Goal: Task Accomplishment & Management: Complete application form

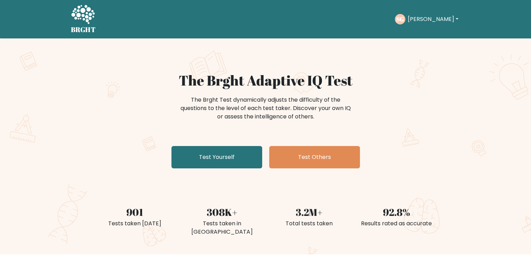
click at [428, 23] on button "Sreeram" at bounding box center [433, 19] width 55 height 9
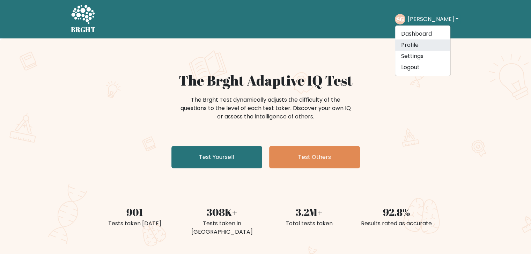
click at [428, 42] on link "Profile" at bounding box center [422, 44] width 55 height 11
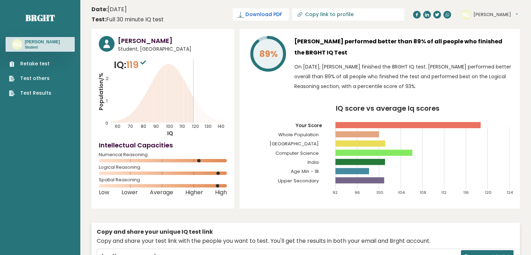
click at [282, 16] on span "Download PDF" at bounding box center [264, 14] width 36 height 7
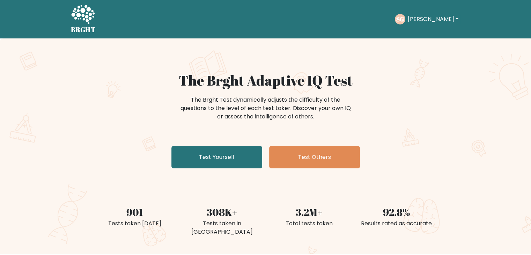
click at [430, 23] on button "[PERSON_NAME]" at bounding box center [433, 19] width 55 height 9
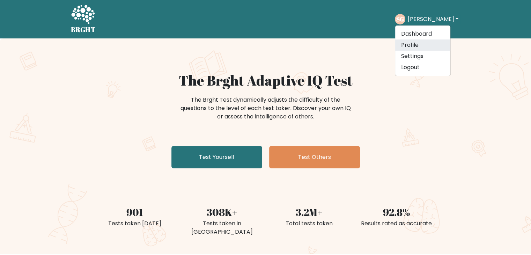
click at [428, 46] on link "Profile" at bounding box center [422, 44] width 55 height 11
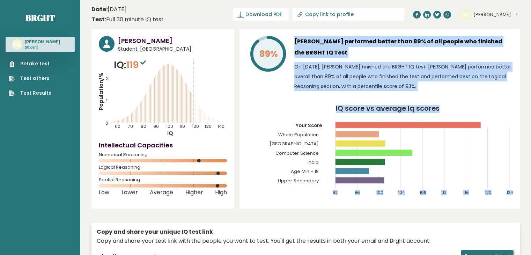
drag, startPoint x: 288, startPoint y: 38, endPoint x: 536, endPoint y: 195, distance: 293.8
click at [361, 32] on div "89% [PERSON_NAME] performed better than 89% of all people who finished the BRGH…" at bounding box center [380, 119] width 281 height 180
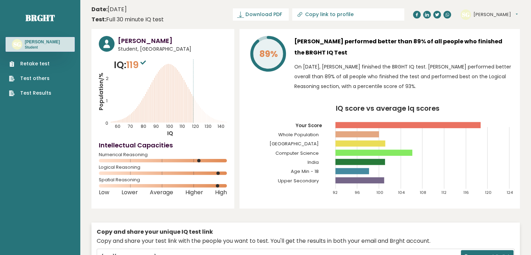
drag, startPoint x: 355, startPoint y: 20, endPoint x: 354, endPoint y: 12, distance: 7.8
click at [354, 12] on link "Copy link to profile" at bounding box center [348, 14] width 112 height 12
type input "https://brght.org/profile/sreeram-gopakumar-6/?utm_source=share&utm_medium=copy…"
click at [371, 30] on div "89% Sreeram Gopakumar performed better than 89% of all people who finished the …" at bounding box center [380, 119] width 281 height 180
click at [329, 16] on input "https://brght.org/profile/sreeram-gopakumar-6/?utm_source=share&utm_medium=copy…" at bounding box center [327, 15] width 95 height 6
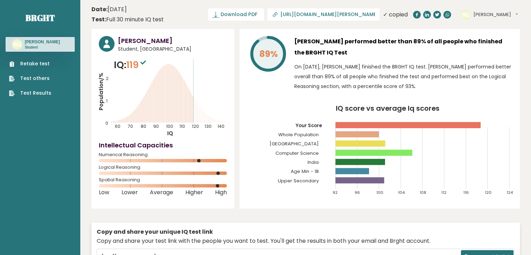
click at [379, 18] on link "https://brght.org/profile/sreeram-gopakumar-6/?utm_source=share&utm_medium=copy…" at bounding box center [324, 14] width 112 height 12
click at [388, 16] on div "✓ copied" at bounding box center [395, 14] width 25 height 8
drag, startPoint x: 373, startPoint y: 15, endPoint x: 368, endPoint y: 10, distance: 7.5
click at [368, 10] on link "https://brght.org/profile/sreeram-gopakumar-6/?utm_source=share&utm_medium=copy…" at bounding box center [324, 14] width 112 height 12
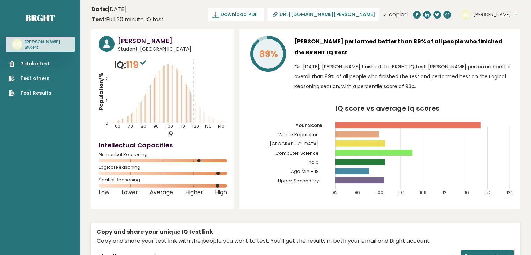
scroll to position [0, 0]
click at [368, 10] on link "https://brght.org/profile/sreeram-gopakumar-6/?utm_source=share&utm_medium=copy…" at bounding box center [324, 14] width 112 height 12
click at [319, 16] on input "https://brght.org/profile/sreeram-gopakumar-6/?utm_source=share&utm_medium=copy…" at bounding box center [327, 15] width 95 height 6
drag, startPoint x: 312, startPoint y: 14, endPoint x: 380, endPoint y: 16, distance: 68.5
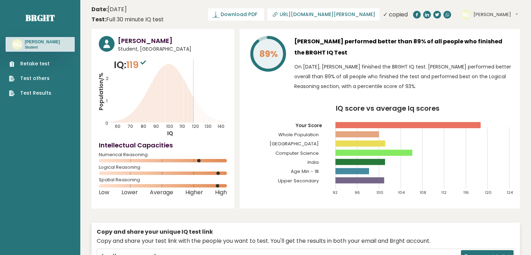
click at [380, 16] on div "Download PDF Downloading... Downloading ✓ Your PDF is downloaded... https://brg…" at bounding box center [308, 14] width 200 height 12
click at [450, 22] on header "Date: September 11, 2025 Test: Full 30 minute IQ test Download PDF Downloading.…" at bounding box center [306, 14] width 429 height 22
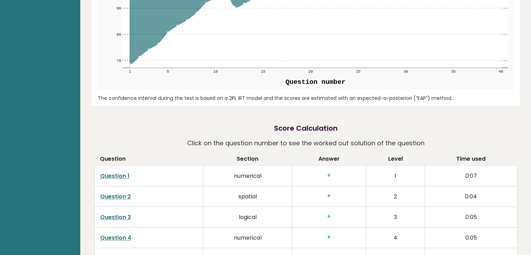
scroll to position [852, 0]
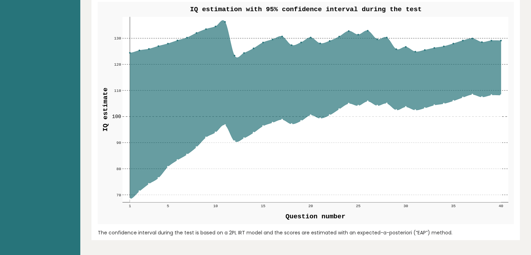
drag, startPoint x: 96, startPoint y: 49, endPoint x: 468, endPoint y: 235, distance: 416.1
copy div "Sreeram Gopakumar Student, India IQ: 119 Population/% IQ 0 1 2 60 70 80 90 100 …"
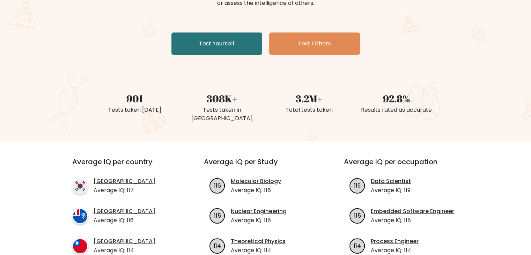
scroll to position [70, 0]
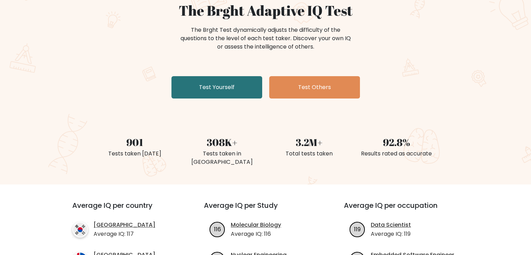
click at [138, 46] on div "The Brght Test dynamically adjusts the difficulty of the questions to the level…" at bounding box center [266, 41] width 280 height 35
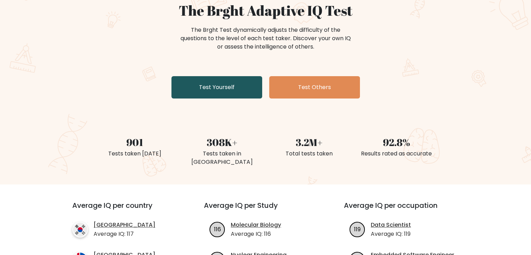
click at [236, 81] on link "Test Yourself" at bounding box center [217, 87] width 91 height 22
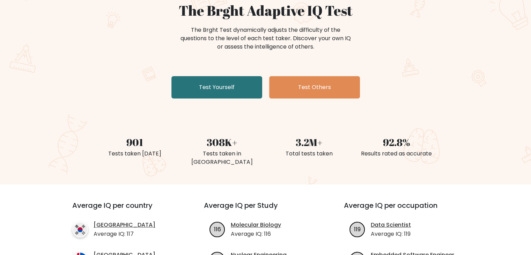
click at [444, 71] on div "The Brght Adaptive IQ Test The Brght Test dynamically adjusts the difficulty of…" at bounding box center [265, 77] width 531 height 216
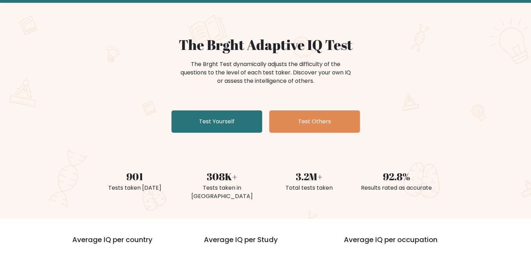
scroll to position [0, 0]
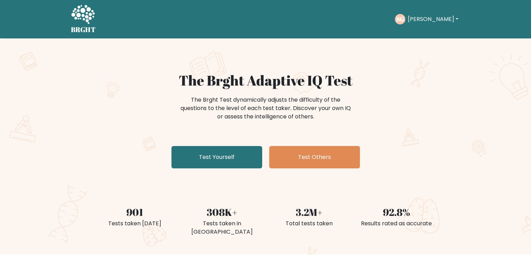
click at [424, 27] on ul "Take the test SG Sreeram Dashboard Profile Settings Logout Dashboard Profile Se…" at bounding box center [427, 19] width 65 height 22
click at [426, 20] on button "[PERSON_NAME]" at bounding box center [433, 19] width 55 height 9
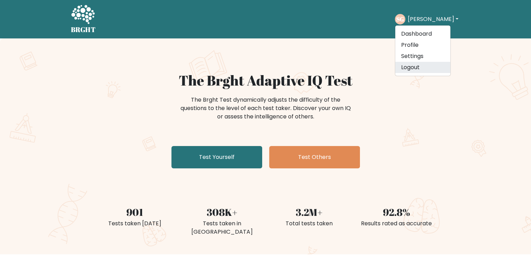
click at [428, 63] on link "Logout" at bounding box center [422, 67] width 55 height 11
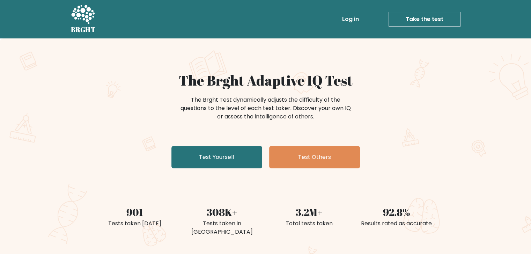
click at [447, 22] on link "Take the test" at bounding box center [425, 19] width 72 height 15
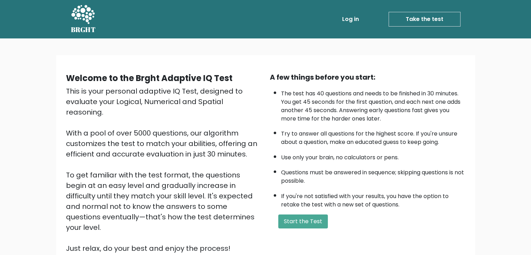
scroll to position [35, 0]
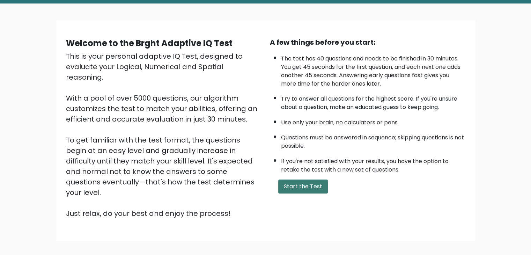
click at [322, 181] on button "Start the Test" at bounding box center [303, 187] width 50 height 14
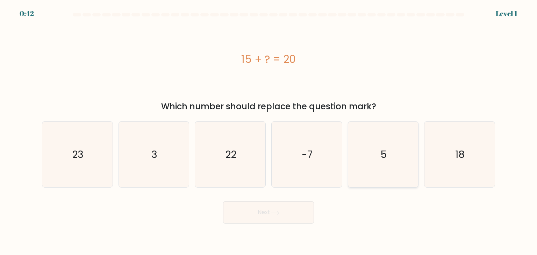
click at [394, 156] on icon "5" at bounding box center [383, 155] width 66 height 66
click at [269, 131] on input "e. 5" at bounding box center [268, 129] width 0 height 3
radio input "true"
click at [277, 219] on button "Next" at bounding box center [268, 212] width 91 height 22
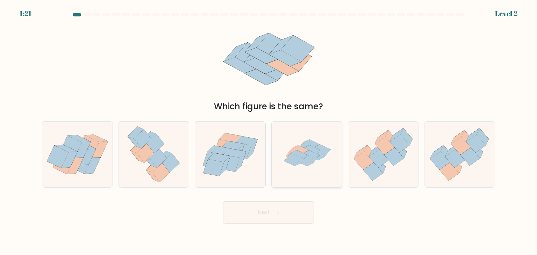
click at [305, 148] on icon at bounding box center [312, 149] width 16 height 8
click at [269, 131] on input "d." at bounding box center [268, 129] width 0 height 3
radio input "true"
click at [280, 207] on button "Next" at bounding box center [268, 212] width 91 height 22
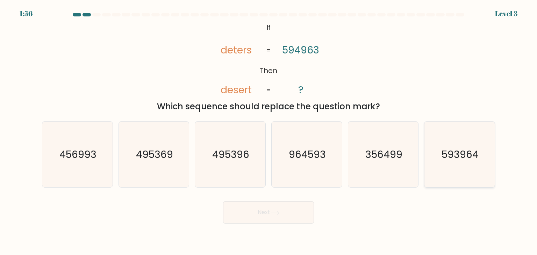
click at [458, 156] on text "593964" at bounding box center [459, 154] width 37 height 14
click at [269, 131] on input "f. 593964" at bounding box center [268, 129] width 0 height 3
radio input "true"
click at [280, 217] on button "Next" at bounding box center [268, 212] width 91 height 22
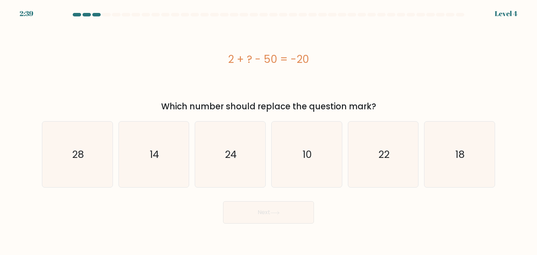
click at [303, 70] on div "2 + ? - 50 = -20" at bounding box center [268, 59] width 453 height 77
drag, startPoint x: 80, startPoint y: 161, endPoint x: 120, endPoint y: 168, distance: 40.4
click at [81, 161] on icon "28" at bounding box center [77, 155] width 66 height 66
click at [268, 131] on input "a. 28" at bounding box center [268, 129] width 0 height 3
radio input "true"
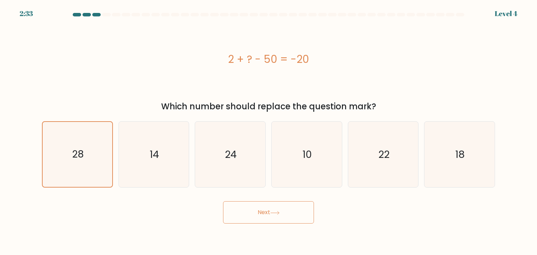
click at [280, 212] on icon at bounding box center [274, 213] width 9 height 4
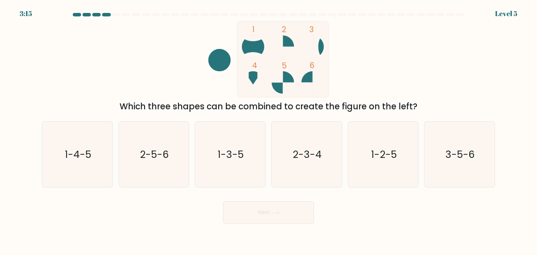
click at [169, 55] on div "1 2 3 4 5 6 Which three shapes can be combined to create the figure on the left?" at bounding box center [268, 67] width 461 height 92
click at [187, 149] on div "2-5-6" at bounding box center [153, 154] width 71 height 66
click at [268, 131] on input "b. 2-5-6" at bounding box center [268, 129] width 0 height 3
radio input "true"
click at [282, 219] on button "Next" at bounding box center [268, 212] width 91 height 22
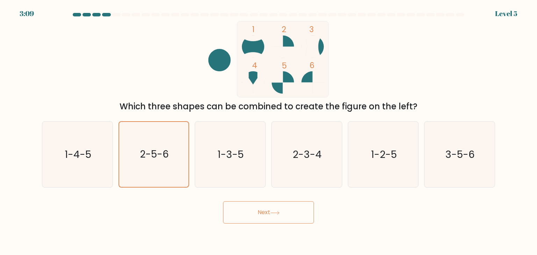
click at [282, 219] on button "Next" at bounding box center [268, 212] width 91 height 22
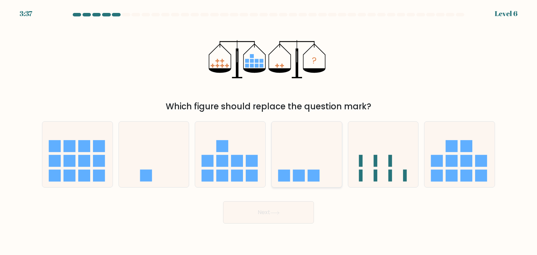
click at [306, 158] on icon at bounding box center [306, 154] width 70 height 58
click at [269, 131] on input "d." at bounding box center [268, 129] width 0 height 3
radio input "true"
click at [289, 205] on button "Next" at bounding box center [268, 212] width 91 height 22
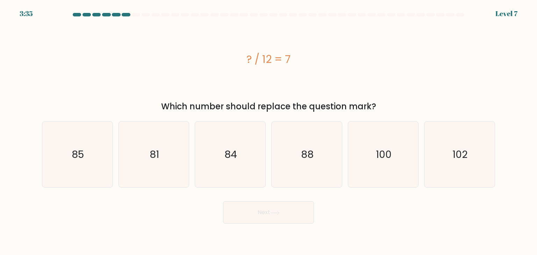
click at [338, 55] on div "? / 12 = 7" at bounding box center [268, 59] width 453 height 16
click at [225, 152] on text "84" at bounding box center [231, 154] width 13 height 14
click at [268, 131] on input "c. 84" at bounding box center [268, 129] width 0 height 3
radio input "true"
click at [275, 213] on icon at bounding box center [274, 212] width 8 height 3
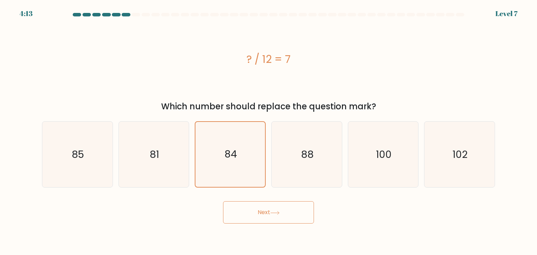
click at [275, 213] on icon at bounding box center [274, 213] width 9 height 4
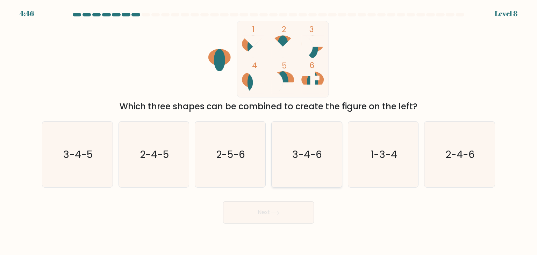
click at [293, 157] on text "3-4-6" at bounding box center [307, 154] width 30 height 14
click at [269, 131] on input "d. 3-4-6" at bounding box center [268, 129] width 0 height 3
radio input "true"
click at [73, 155] on text "3-4-5" at bounding box center [77, 154] width 29 height 14
click at [268, 131] on input "a. 3-4-5" at bounding box center [268, 129] width 0 height 3
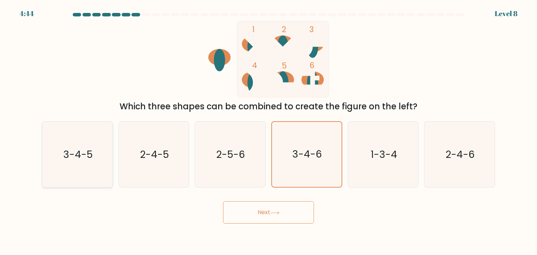
radio input "true"
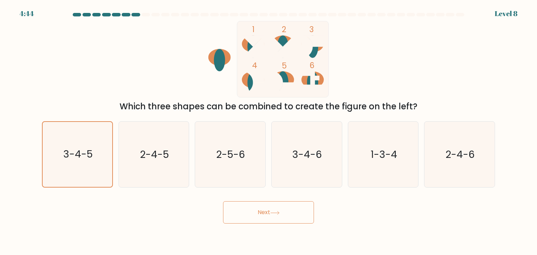
click at [232, 210] on button "Next" at bounding box center [268, 212] width 91 height 22
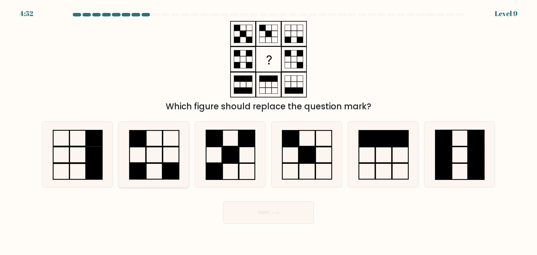
click at [150, 155] on icon at bounding box center [154, 155] width 66 height 66
click at [268, 131] on input "b." at bounding box center [268, 129] width 0 height 3
radio input "true"
click at [253, 207] on button "Next" at bounding box center [268, 212] width 91 height 22
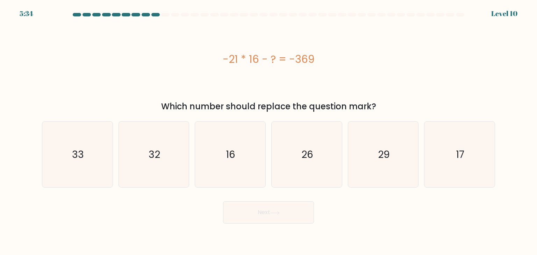
click at [291, 77] on div "-21 * 16 - ? = -369" at bounding box center [268, 59] width 453 height 77
click at [84, 170] on icon "33" at bounding box center [77, 155] width 66 height 66
click at [268, 131] on input "a. 33" at bounding box center [268, 129] width 0 height 3
radio input "true"
click at [269, 214] on button "Next" at bounding box center [268, 212] width 91 height 22
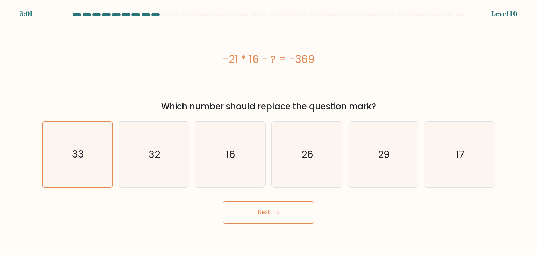
click at [268, 214] on button "Next" at bounding box center [268, 212] width 91 height 22
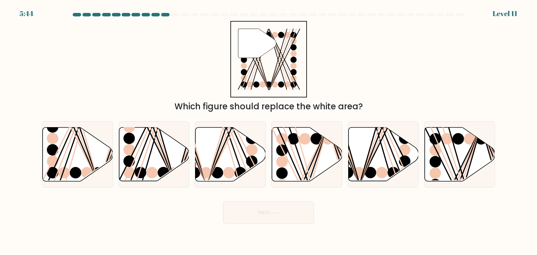
click at [351, 74] on div "" Which figure should replace the white area?" at bounding box center [268, 67] width 461 height 92
click at [451, 148] on icon at bounding box center [459, 155] width 70 height 54
click at [269, 131] on input "f." at bounding box center [268, 129] width 0 height 3
radio input "true"
click at [253, 210] on button "Next" at bounding box center [268, 212] width 91 height 22
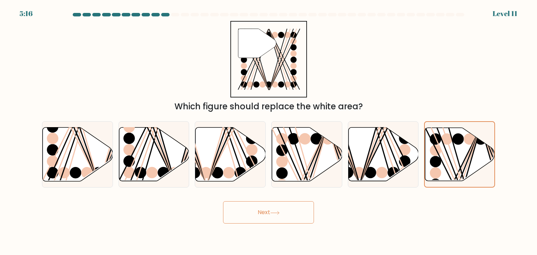
click at [253, 210] on button "Next" at bounding box center [268, 212] width 91 height 22
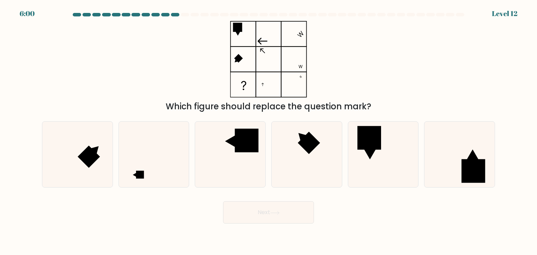
click at [157, 42] on div "Which figure should replace the question mark?" at bounding box center [268, 67] width 461 height 92
click at [164, 150] on icon at bounding box center [154, 155] width 66 height 66
click at [268, 131] on input "b." at bounding box center [268, 129] width 0 height 3
radio input "true"
click at [274, 218] on button "Next" at bounding box center [268, 212] width 91 height 22
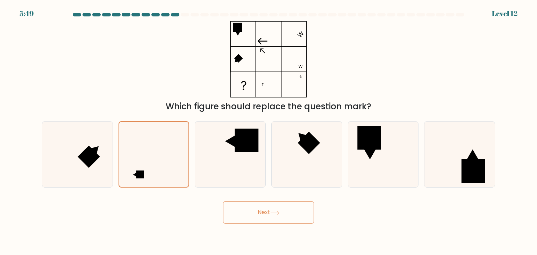
click at [274, 218] on button "Next" at bounding box center [268, 212] width 91 height 22
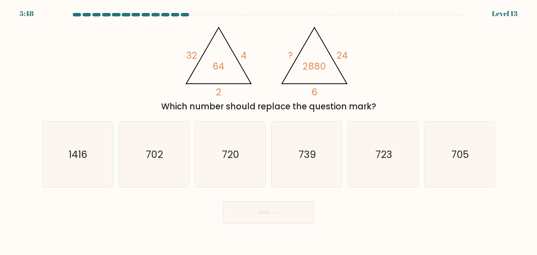
click at [164, 63] on div "@import url('https://fonts.googleapis.com/css?family=Abril+Fatface:400,100,100i…" at bounding box center [268, 67] width 461 height 92
click at [240, 145] on icon "720" at bounding box center [230, 155] width 66 height 66
click at [268, 131] on input "c. 720" at bounding box center [268, 129] width 0 height 3
radio input "true"
click at [273, 204] on button "Next" at bounding box center [268, 212] width 91 height 22
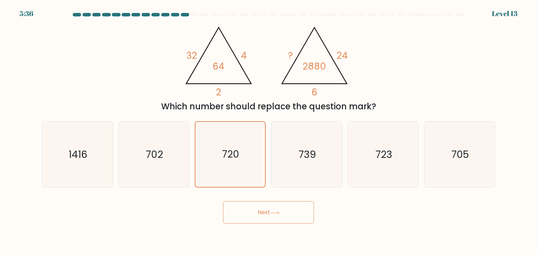
click at [273, 204] on button "Next" at bounding box center [268, 212] width 91 height 22
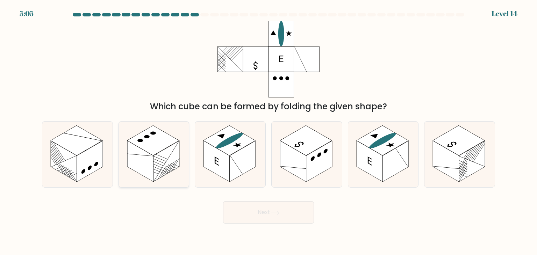
click at [143, 155] on line at bounding box center [140, 155] width 26 height 28
click at [268, 131] on input "b." at bounding box center [268, 129] width 0 height 3
radio input "true"
click at [282, 213] on button "Next" at bounding box center [268, 212] width 91 height 22
click at [282, 212] on button "Next" at bounding box center [268, 212] width 91 height 22
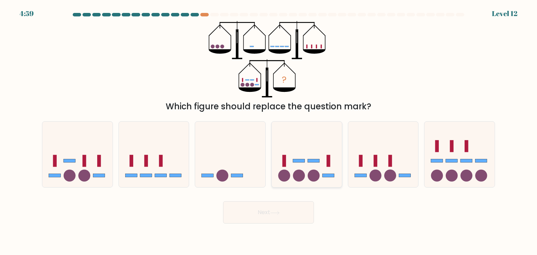
click at [310, 162] on rect at bounding box center [313, 160] width 12 height 3
click at [269, 131] on input "d." at bounding box center [268, 129] width 0 height 3
radio input "true"
click at [285, 211] on button "Next" at bounding box center [268, 212] width 91 height 22
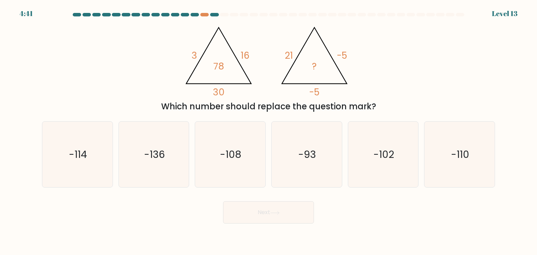
click at [158, 57] on div "@import url('https://fonts.googleapis.com/css?family=Abril+Fatface:400,100,100i…" at bounding box center [268, 67] width 461 height 92
click at [448, 147] on icon "-110" at bounding box center [459, 155] width 66 height 66
click at [269, 131] on input "f. -110" at bounding box center [268, 129] width 0 height 3
radio input "true"
click at [267, 219] on button "Next" at bounding box center [268, 212] width 91 height 22
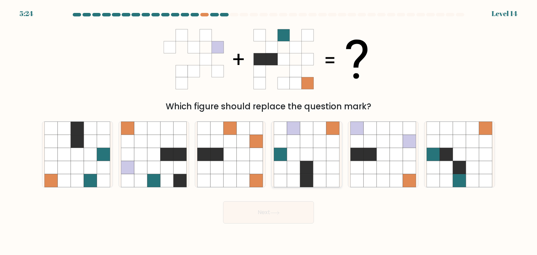
click at [316, 143] on icon at bounding box center [319, 141] width 13 height 13
click at [269, 131] on input "d." at bounding box center [268, 129] width 0 height 3
radio input "true"
click at [269, 212] on button "Next" at bounding box center [268, 212] width 91 height 22
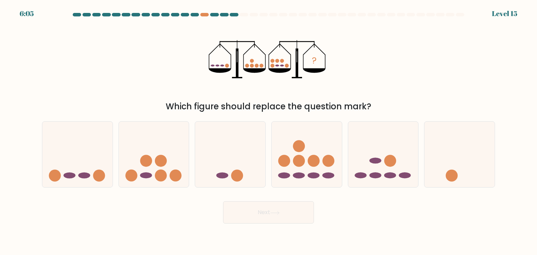
click at [141, 49] on div "? Which figure should replace the question mark?" at bounding box center [268, 67] width 461 height 92
click at [395, 162] on circle at bounding box center [390, 161] width 12 height 12
click at [269, 131] on input "e." at bounding box center [268, 129] width 0 height 3
radio input "true"
click at [288, 210] on button "Next" at bounding box center [268, 212] width 91 height 22
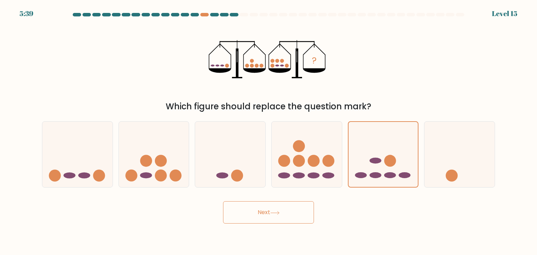
click at [288, 210] on button "Next" at bounding box center [268, 212] width 91 height 22
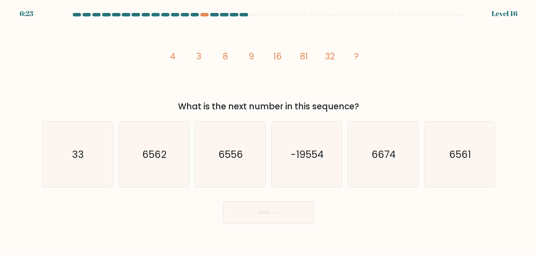
click at [180, 83] on icon "image/svg+xml 4 3 8 9 16 81 32 ?" at bounding box center [269, 59] width 210 height 77
drag, startPoint x: 314, startPoint y: 49, endPoint x: 353, endPoint y: 63, distance: 41.9
click at [354, 62] on icon "image/svg+xml 4 3 8 9 16 81 32 ?" at bounding box center [269, 59] width 210 height 77
click at [312, 55] on icon "image/svg+xml 4 3 8 9 16 81 32 ?" at bounding box center [269, 59] width 210 height 77
click at [196, 56] on tspan "3" at bounding box center [198, 56] width 5 height 12
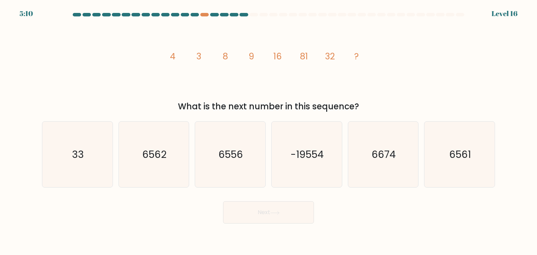
click at [252, 57] on tspan "9" at bounding box center [251, 56] width 6 height 12
click at [455, 153] on text "6561" at bounding box center [460, 154] width 22 height 14
click at [269, 131] on input "f. 6561" at bounding box center [268, 129] width 0 height 3
radio input "true"
click at [284, 213] on button "Next" at bounding box center [268, 212] width 91 height 22
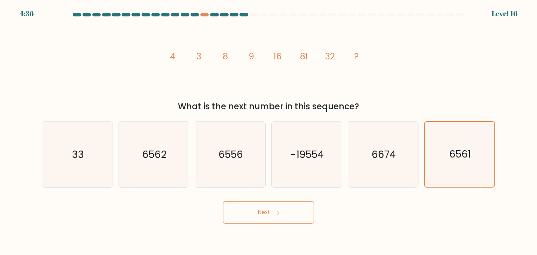
click at [284, 213] on button "Next" at bounding box center [268, 212] width 91 height 22
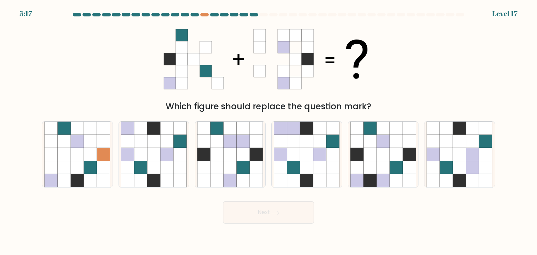
click at [371, 68] on icon at bounding box center [269, 59] width 210 height 77
click at [150, 155] on icon at bounding box center [153, 154] width 13 height 13
click at [268, 131] on input "b." at bounding box center [268, 129] width 0 height 3
radio input "true"
click at [248, 204] on button "Next" at bounding box center [268, 212] width 91 height 22
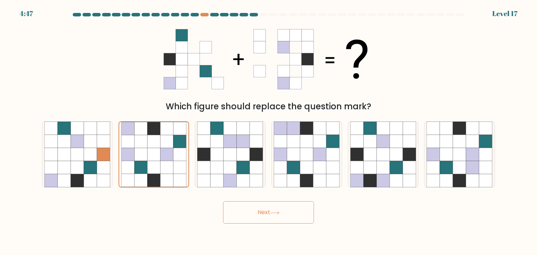
click at [248, 204] on button "Next" at bounding box center [268, 212] width 91 height 22
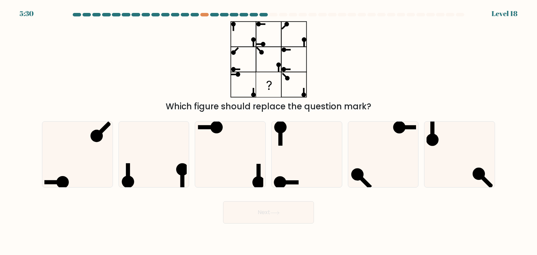
click at [359, 67] on div "Which figure should replace the question mark?" at bounding box center [268, 67] width 461 height 92
drag, startPoint x: 294, startPoint y: 41, endPoint x: 291, endPoint y: 37, distance: 5.0
click at [294, 42] on icon at bounding box center [268, 59] width 87 height 77
click at [448, 148] on icon at bounding box center [459, 155] width 66 height 66
click at [269, 131] on input "f." at bounding box center [268, 129] width 0 height 3
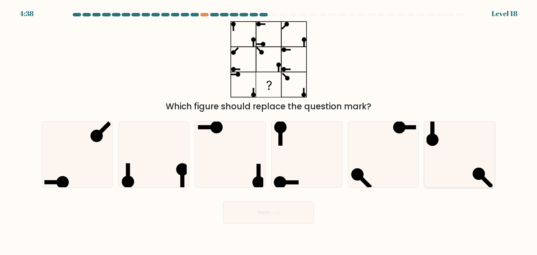
radio input "true"
click at [81, 167] on icon at bounding box center [77, 155] width 66 height 66
click at [268, 131] on input "a." at bounding box center [268, 129] width 0 height 3
radio input "true"
click at [277, 207] on button "Next" at bounding box center [268, 212] width 91 height 22
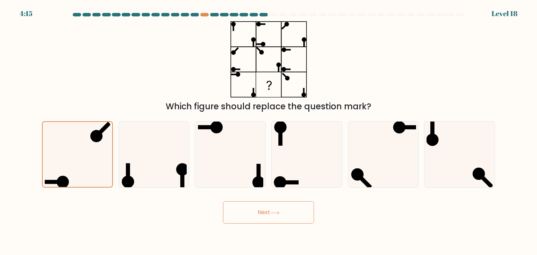
click at [277, 207] on button "Next" at bounding box center [268, 212] width 91 height 22
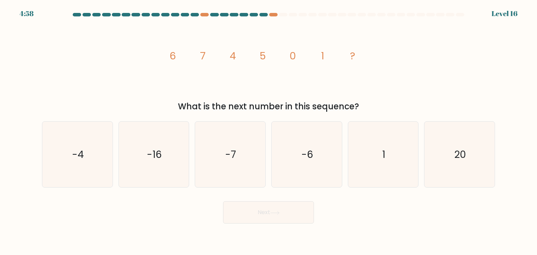
click at [261, 43] on icon "image/svg+xml 6 7 4 5 0 1 ?" at bounding box center [269, 59] width 210 height 77
click at [328, 163] on icon "-6" at bounding box center [307, 155] width 66 height 66
click at [269, 131] on input "d. -6" at bounding box center [268, 129] width 0 height 3
radio input "true"
click at [277, 210] on button "Next" at bounding box center [268, 212] width 91 height 22
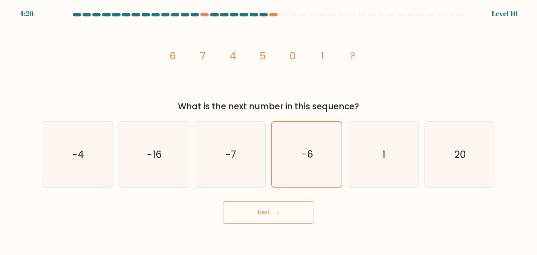
click at [277, 210] on button "Next" at bounding box center [268, 212] width 91 height 22
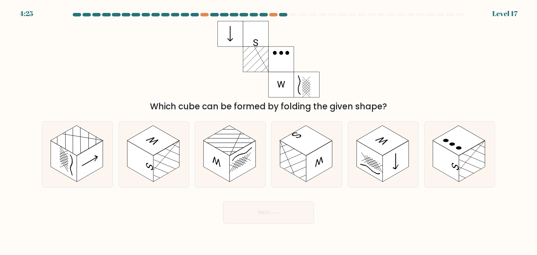
click at [354, 89] on div "Which cube can be formed by folding the given shape?" at bounding box center [268, 67] width 461 height 92
click at [466, 148] on rect at bounding box center [459, 140] width 52 height 30
click at [269, 131] on input "f." at bounding box center [268, 129] width 0 height 3
radio input "true"
click at [255, 211] on button "Next" at bounding box center [268, 212] width 91 height 22
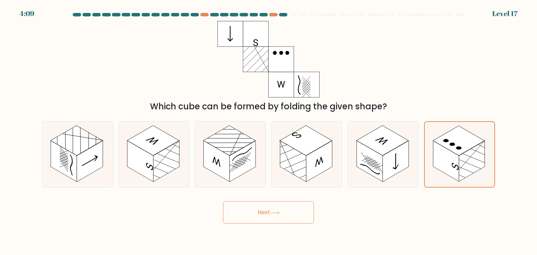
click at [255, 211] on button "Next" at bounding box center [268, 212] width 91 height 22
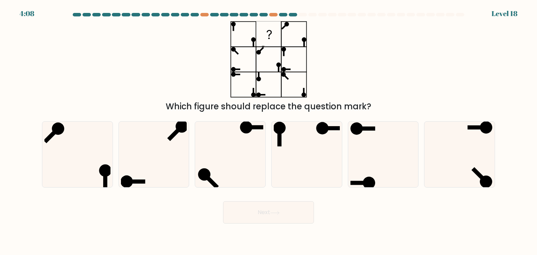
click at [365, 71] on div "Which figure should replace the question mark?" at bounding box center [268, 67] width 461 height 92
click at [363, 60] on div "Which figure should replace the question mark?" at bounding box center [268, 67] width 461 height 92
click at [130, 169] on icon at bounding box center [154, 155] width 66 height 66
click at [268, 131] on input "b." at bounding box center [268, 129] width 0 height 3
radio input "true"
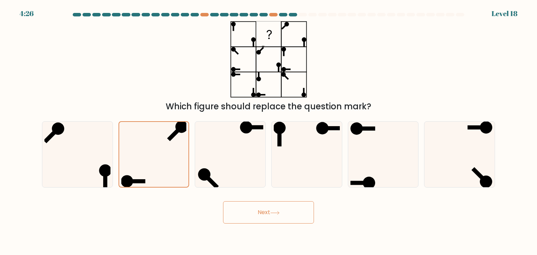
click at [234, 208] on button "Next" at bounding box center [268, 212] width 91 height 22
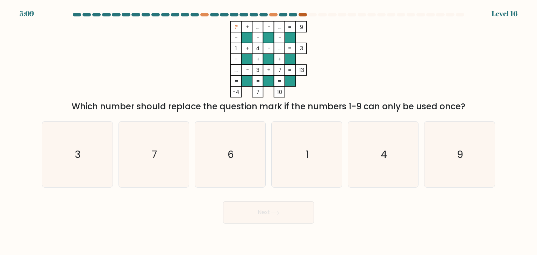
click at [300, 15] on div at bounding box center [302, 14] width 8 height 3
click at [337, 57] on icon "? + ... - ... 9 - - - 1 + 4 - ... 3 - + + ... - 3 + 7 = 13 = = = = -4 7 10 =" at bounding box center [269, 59] width 210 height 77
click at [208, 66] on icon "? + ... - ... 9 - - - 1 + 4 - ... 3 - + + ... - 3 + 7 = 13 = = = = -4 7 10 =" at bounding box center [269, 59] width 210 height 77
click at [353, 46] on icon "? + ... - ... 9 - - - 1 + 4 - ... 3 - + + ... - 3 + 7 = 13 = = = = -4 7 10 =" at bounding box center [269, 59] width 210 height 77
click at [371, 62] on icon "? + ... - ... 9 - - - 1 + 4 - ... 3 - + + ... - 3 + 7 = 13 = = = = -4 7 10 =" at bounding box center [269, 59] width 210 height 77
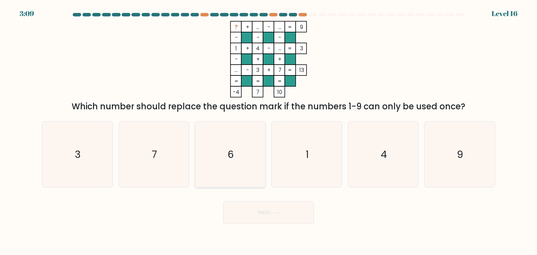
click at [235, 147] on icon "6" at bounding box center [230, 155] width 66 height 66
click at [268, 131] on input "c. 6" at bounding box center [268, 129] width 0 height 3
radio input "true"
click at [259, 209] on button "Next" at bounding box center [268, 212] width 91 height 22
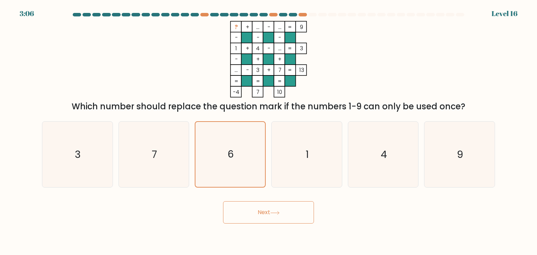
click at [282, 212] on button "Next" at bounding box center [268, 212] width 91 height 22
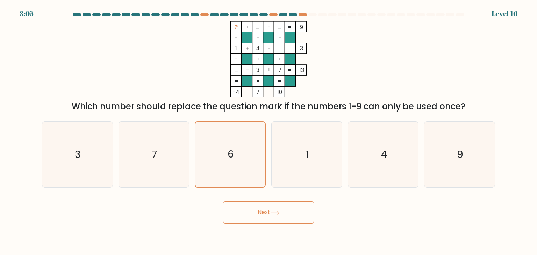
click at [282, 212] on button "Next" at bounding box center [268, 212] width 91 height 22
click at [283, 212] on button "Next" at bounding box center [268, 212] width 91 height 22
click at [282, 214] on button "Next" at bounding box center [268, 212] width 91 height 22
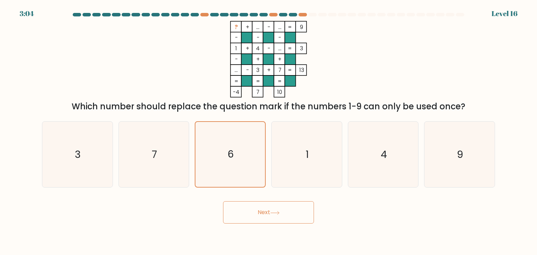
click at [282, 214] on button "Next" at bounding box center [268, 212] width 91 height 22
click at [282, 213] on button "Next" at bounding box center [268, 212] width 91 height 22
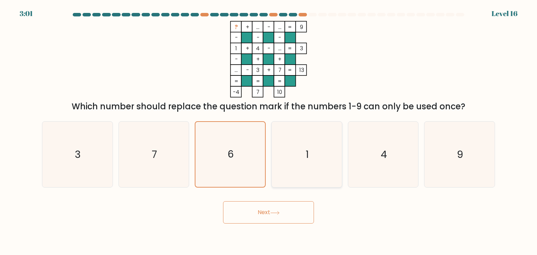
click at [302, 141] on icon "1" at bounding box center [307, 155] width 66 height 66
click at [269, 131] on input "d. 1" at bounding box center [268, 129] width 0 height 3
radio input "true"
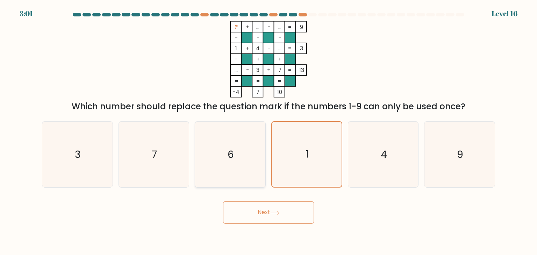
click at [251, 152] on icon "6" at bounding box center [230, 155] width 66 height 66
click at [268, 131] on input "c. 6" at bounding box center [268, 129] width 0 height 3
radio input "true"
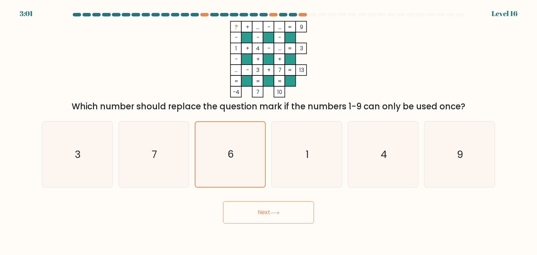
click at [288, 227] on body "3:01 Level 16" at bounding box center [268, 127] width 537 height 255
click at [269, 206] on button "Next" at bounding box center [268, 212] width 91 height 22
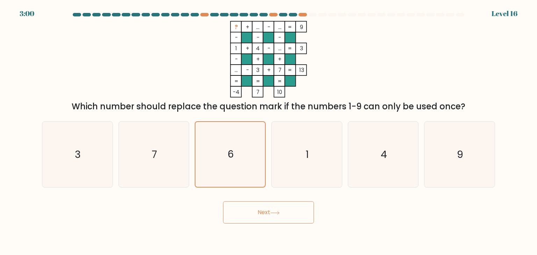
click at [269, 206] on button "Next" at bounding box center [268, 212] width 91 height 22
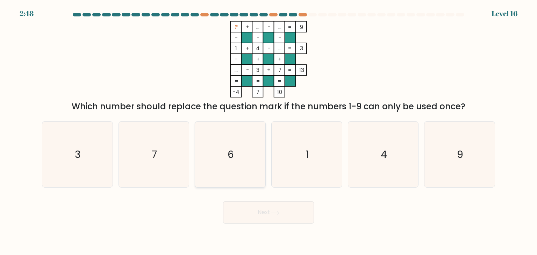
click at [241, 152] on icon "6" at bounding box center [230, 155] width 66 height 66
click at [268, 131] on input "c. 6" at bounding box center [268, 129] width 0 height 3
radio input "true"
click at [264, 213] on button "Next" at bounding box center [268, 212] width 91 height 22
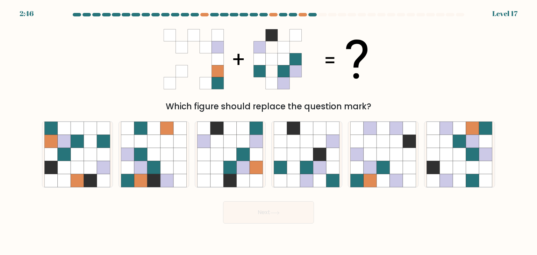
click at [368, 74] on icon at bounding box center [269, 59] width 210 height 77
click at [164, 157] on icon at bounding box center [166, 154] width 13 height 13
click at [268, 131] on input "b." at bounding box center [268, 129] width 0 height 3
radio input "true"
click at [468, 143] on icon at bounding box center [472, 141] width 13 height 13
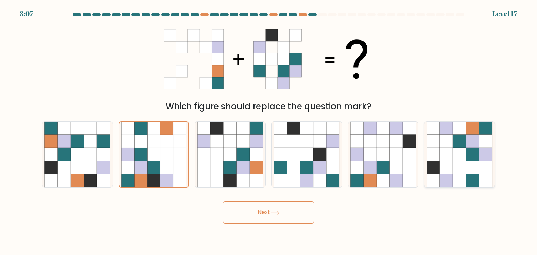
click at [269, 131] on input "f." at bounding box center [268, 129] width 0 height 3
radio input "true"
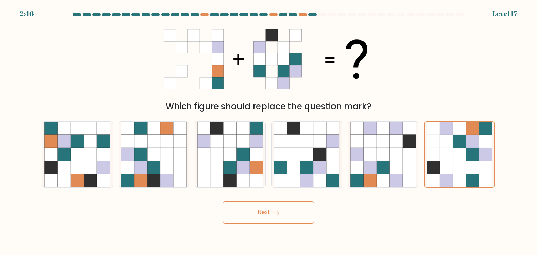
click at [274, 216] on button "Next" at bounding box center [268, 212] width 91 height 22
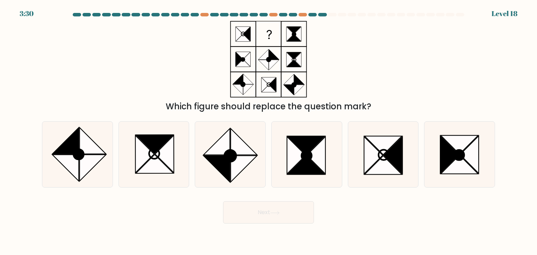
click at [385, 65] on div "Which figure should replace the question mark?" at bounding box center [268, 67] width 461 height 92
click at [241, 153] on icon at bounding box center [244, 142] width 27 height 27
click at [268, 131] on input "c." at bounding box center [268, 129] width 0 height 3
radio input "true"
click at [274, 220] on button "Next" at bounding box center [268, 212] width 91 height 22
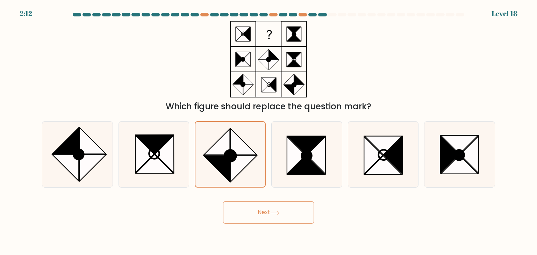
click at [274, 220] on button "Next" at bounding box center [268, 212] width 91 height 22
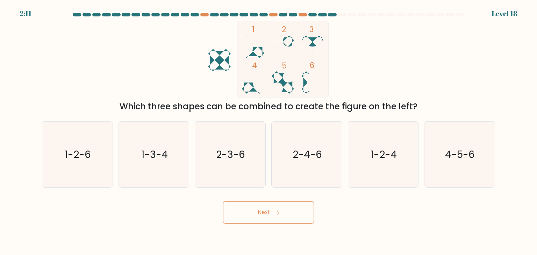
click at [274, 220] on button "Next" at bounding box center [268, 212] width 91 height 22
click at [428, 65] on div "1 2 3 4 5 6 Which three shapes can be combined to create the figure on the left?" at bounding box center [268, 67] width 461 height 92
click at [376, 53] on div "1 2 3 4 5 6 Which three shapes can be combined to create the figure on the left?" at bounding box center [268, 67] width 461 height 92
drag, startPoint x: 377, startPoint y: 52, endPoint x: 386, endPoint y: 63, distance: 14.4
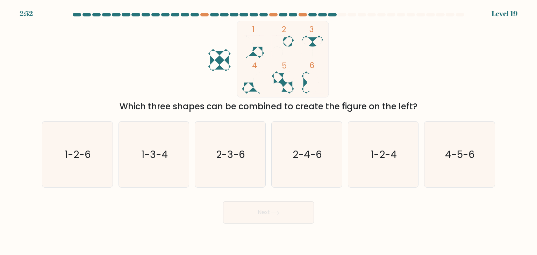
click at [380, 57] on div "1 2 3 4 5 6 Which three shapes can be combined to create the figure on the left?" at bounding box center [268, 67] width 461 height 92
click at [157, 159] on text "1-3-4" at bounding box center [154, 154] width 27 height 14
click at [268, 131] on input "b. 1-3-4" at bounding box center [268, 129] width 0 height 3
radio input "true"
click at [286, 218] on button "Next" at bounding box center [268, 212] width 91 height 22
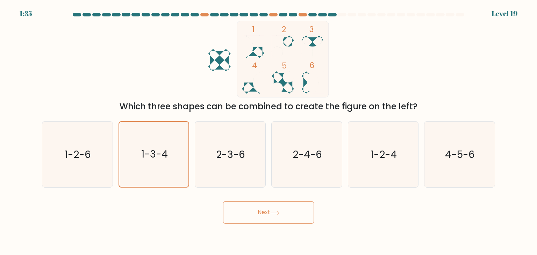
click at [286, 218] on button "Next" at bounding box center [268, 212] width 91 height 22
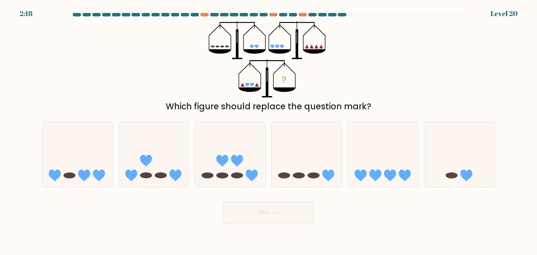
click at [368, 65] on div "? Which figure should replace the question mark?" at bounding box center [268, 67] width 461 height 92
click at [92, 164] on icon at bounding box center [77, 154] width 70 height 58
click at [268, 131] on input "a." at bounding box center [268, 129] width 0 height 3
radio input "true"
drag, startPoint x: 351, startPoint y: 77, endPoint x: 357, endPoint y: 73, distance: 7.1
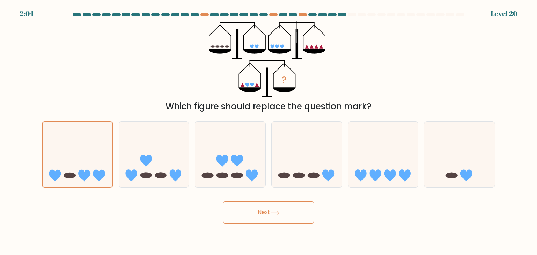
click at [354, 73] on div "? Which figure should replace the question mark?" at bounding box center [268, 67] width 461 height 92
click at [238, 152] on icon at bounding box center [230, 154] width 70 height 58
click at [268, 131] on input "c." at bounding box center [268, 129] width 0 height 3
radio input "true"
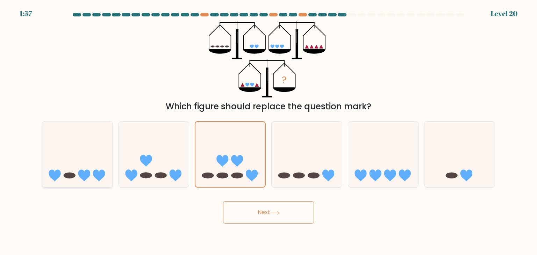
click at [82, 155] on icon at bounding box center [77, 154] width 70 height 58
click at [268, 131] on input "a." at bounding box center [268, 129] width 0 height 3
radio input "true"
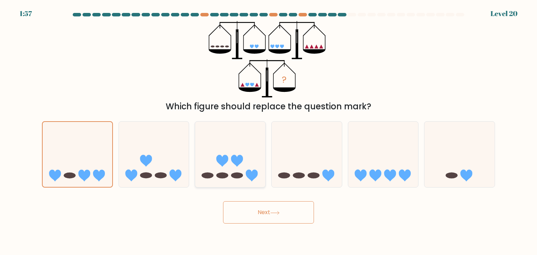
click at [222, 150] on icon at bounding box center [230, 154] width 70 height 58
click at [268, 131] on input "c." at bounding box center [268, 129] width 0 height 3
radio input "true"
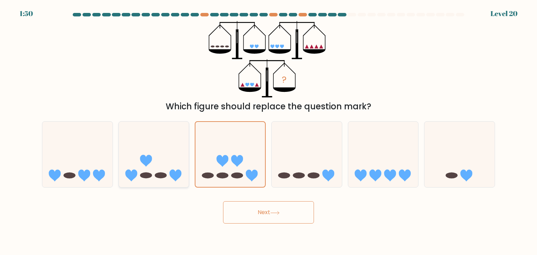
click at [153, 167] on icon at bounding box center [154, 154] width 70 height 58
click at [268, 131] on input "b." at bounding box center [268, 129] width 0 height 3
radio input "true"
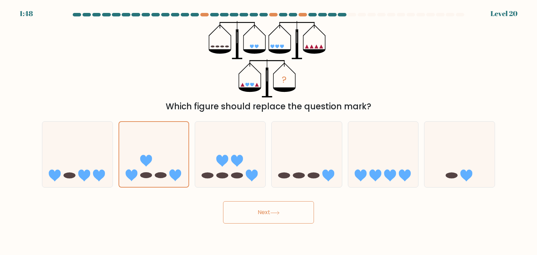
click at [272, 213] on icon at bounding box center [274, 213] width 9 height 4
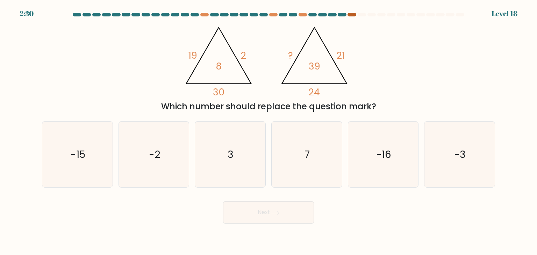
click at [352, 14] on div at bounding box center [351, 14] width 8 height 3
click at [383, 64] on div "@import url('https://fonts.googleapis.com/css?family=Abril+Fatface:400,100,100i…" at bounding box center [268, 67] width 461 height 92
click at [55, 45] on div "@import url('https://fonts.googleapis.com/css?family=Abril+Fatface:400,100,100i…" at bounding box center [268, 67] width 461 height 92
click at [391, 152] on icon "-16" at bounding box center [383, 155] width 66 height 66
click at [269, 131] on input "e. -16" at bounding box center [268, 129] width 0 height 3
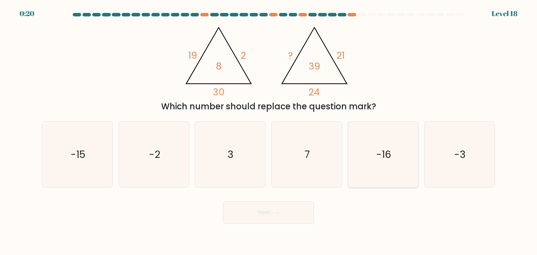
radio input "true"
click at [286, 213] on button "Next" at bounding box center [268, 212] width 91 height 22
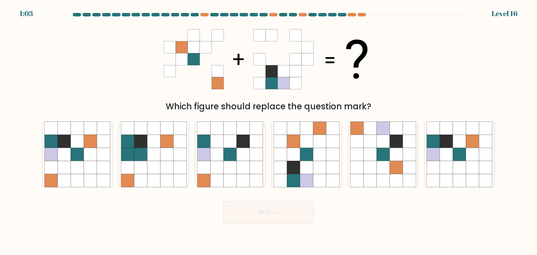
click at [394, 96] on div "Which figure should replace the question mark?" at bounding box center [268, 67] width 461 height 92
click at [307, 161] on icon at bounding box center [306, 167] width 13 height 13
click at [269, 131] on input "d." at bounding box center [268, 129] width 0 height 3
radio input "true"
click at [86, 161] on icon at bounding box center [90, 167] width 13 height 13
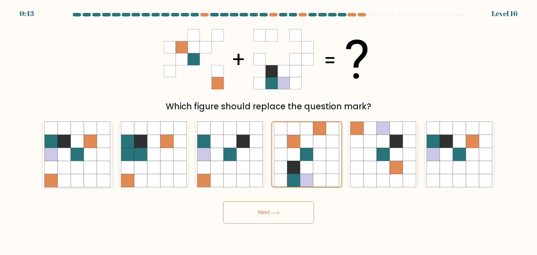
click at [268, 131] on input "a." at bounding box center [268, 129] width 0 height 3
radio input "true"
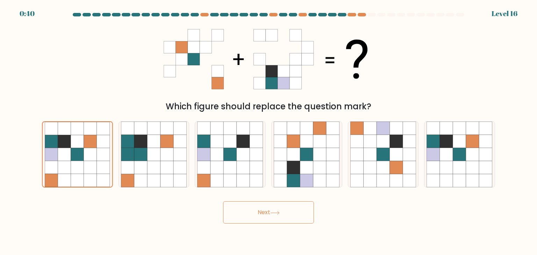
click at [259, 224] on body "0:40 Level 16" at bounding box center [268, 127] width 537 height 255
click at [259, 224] on body "0:39 Level 16" at bounding box center [268, 127] width 537 height 255
click at [270, 210] on button "Next" at bounding box center [268, 212] width 91 height 22
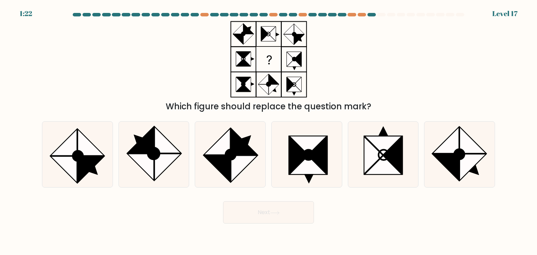
click at [365, 64] on div "Which figure should replace the question mark?" at bounding box center [268, 67] width 461 height 92
click at [354, 71] on div "Which figure should replace the question mark?" at bounding box center [268, 67] width 461 height 92
click at [354, 27] on div "Which figure should replace the question mark?" at bounding box center [268, 67] width 461 height 92
click at [79, 152] on circle at bounding box center [78, 156] width 14 height 14
click at [268, 131] on input "a." at bounding box center [268, 129] width 0 height 3
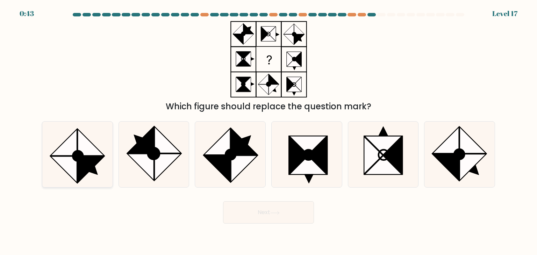
radio input "true"
click at [226, 208] on button "Next" at bounding box center [268, 212] width 91 height 22
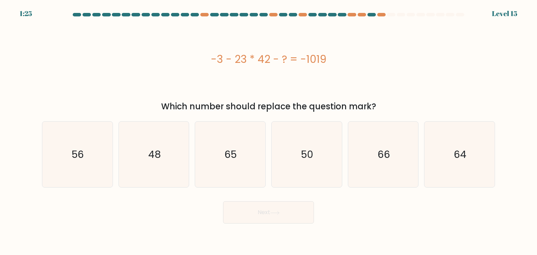
click at [390, 82] on div "-3 - 23 * 42 - ? = -1019" at bounding box center [268, 59] width 453 height 77
click at [352, 62] on div "-3 - 23 * 42 - ? = -1019" at bounding box center [268, 59] width 453 height 16
click at [242, 154] on icon "65" at bounding box center [230, 155] width 66 height 66
click at [268, 131] on input "c. 65" at bounding box center [268, 129] width 0 height 3
radio input "true"
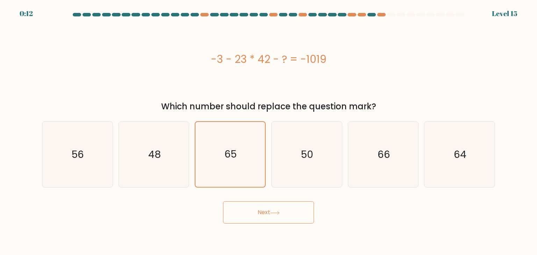
drag, startPoint x: 264, startPoint y: 223, endPoint x: 264, endPoint y: 219, distance: 4.2
click at [264, 221] on button "Next" at bounding box center [268, 212] width 91 height 22
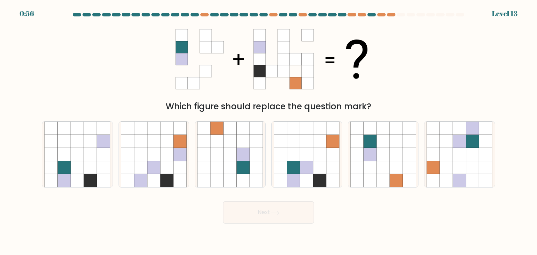
click at [435, 46] on div "Which figure should replace the question mark?" at bounding box center [268, 67] width 461 height 92
click at [310, 161] on icon at bounding box center [306, 167] width 13 height 13
click at [269, 131] on input "d." at bounding box center [268, 129] width 0 height 3
radio input "true"
click at [288, 206] on button "Next" at bounding box center [268, 212] width 91 height 22
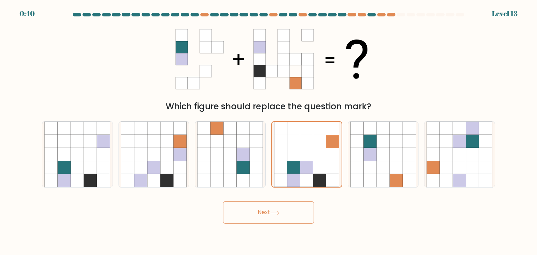
click at [288, 206] on button "Next" at bounding box center [268, 212] width 91 height 22
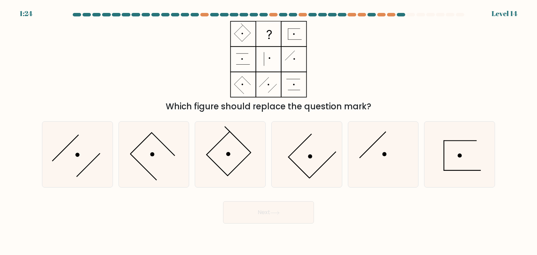
click at [406, 43] on div "Which figure should replace the question mark?" at bounding box center [268, 67] width 461 height 92
click at [312, 152] on icon at bounding box center [307, 155] width 66 height 66
click at [269, 131] on input "d." at bounding box center [268, 129] width 0 height 3
radio input "true"
click at [282, 210] on button "Next" at bounding box center [268, 212] width 91 height 22
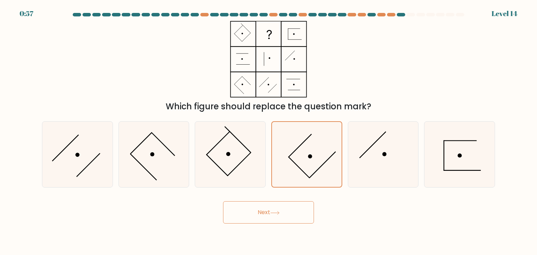
click at [282, 210] on button "Next" at bounding box center [268, 212] width 91 height 22
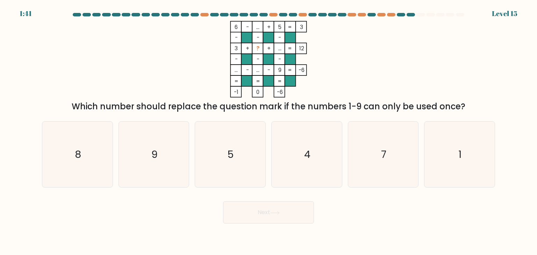
click at [353, 66] on icon "6 - ... + 5 3 - - - 3 + ? + ... 12 - - - ... - ... - 9 = -6 = = = = -1 0 -6 =" at bounding box center [269, 59] width 210 height 77
click at [407, 154] on icon "7" at bounding box center [383, 155] width 66 height 66
click at [269, 131] on input "e. 7" at bounding box center [268, 129] width 0 height 3
radio input "true"
click at [278, 213] on icon at bounding box center [274, 212] width 8 height 3
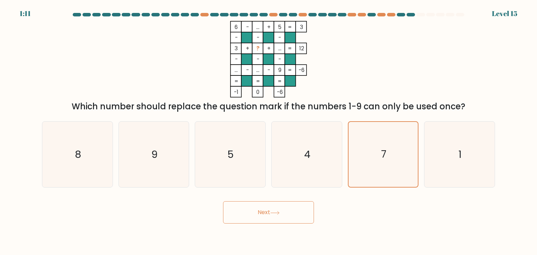
click at [279, 212] on icon at bounding box center [274, 213] width 9 height 4
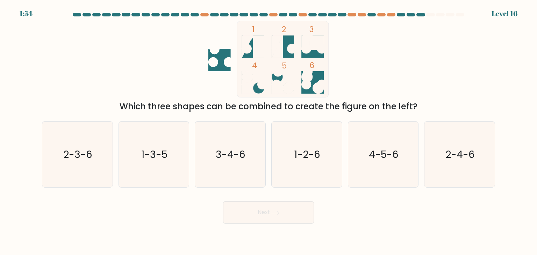
click at [400, 66] on div "1 2 3 4 5 6 Which three shapes can be combined to create the figure on the left?" at bounding box center [268, 67] width 461 height 92
click at [393, 165] on icon "4-5-6" at bounding box center [383, 155] width 66 height 66
click at [269, 131] on input "e. 4-5-6" at bounding box center [268, 129] width 0 height 3
radio input "true"
click at [267, 210] on button "Next" at bounding box center [268, 212] width 91 height 22
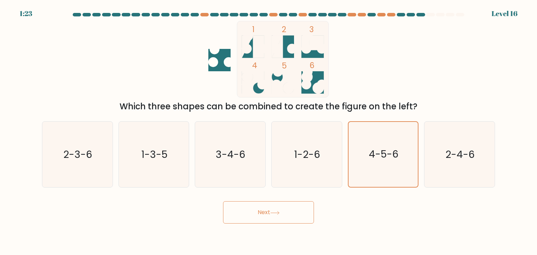
click at [267, 210] on button "Next" at bounding box center [268, 212] width 91 height 22
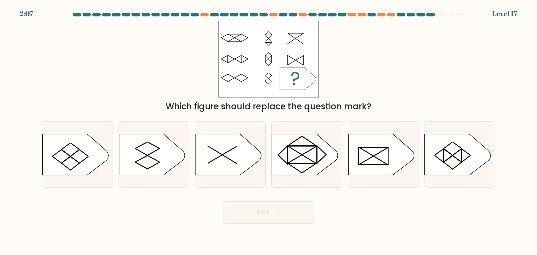
drag, startPoint x: 435, startPoint y: 45, endPoint x: 433, endPoint y: 40, distance: 5.4
click at [434, 43] on div "Which figure should replace the question mark?" at bounding box center [268, 67] width 461 height 92
click at [407, 39] on div "Which figure should replace the question mark?" at bounding box center [268, 67] width 461 height 92
click at [389, 146] on icon at bounding box center [381, 154] width 66 height 41
click at [269, 131] on input "e." at bounding box center [268, 129] width 0 height 3
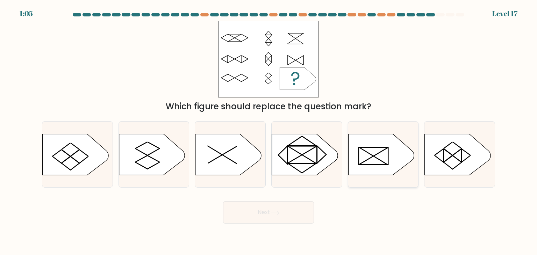
radio input "true"
click at [283, 210] on button "Next" at bounding box center [268, 212] width 91 height 22
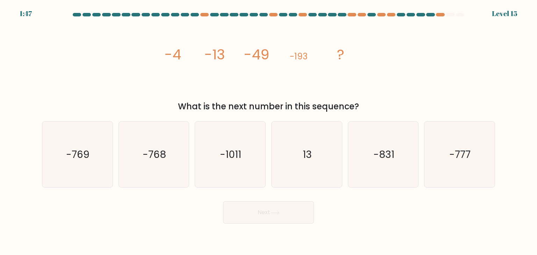
click at [427, 73] on div "image/svg+xml -4 -13 -49 -193 ? What is the next number in this sequence?" at bounding box center [268, 67] width 461 height 92
click at [221, 79] on icon "image/svg+xml -4 -13 -49 -193 ?" at bounding box center [269, 59] width 210 height 77
click at [104, 154] on icon "-769" at bounding box center [77, 155] width 66 height 66
click at [268, 131] on input "a. -769" at bounding box center [268, 129] width 0 height 3
radio input "true"
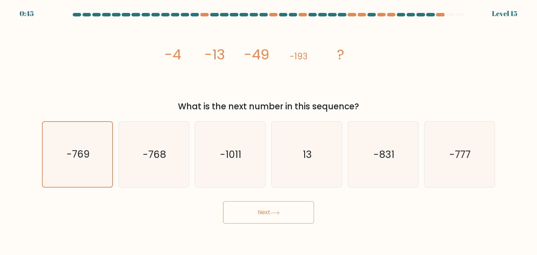
click at [247, 205] on button "Next" at bounding box center [268, 212] width 91 height 22
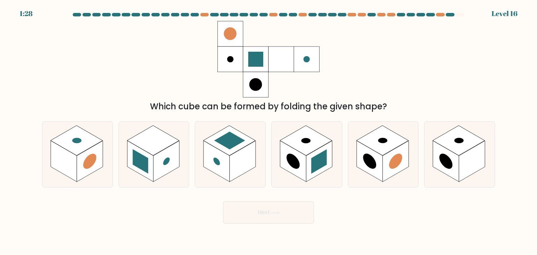
click at [381, 92] on div "Which cube can be formed by folding the given shape?" at bounding box center [268, 67] width 461 height 92
click at [382, 88] on div "Which cube can be formed by folding the given shape?" at bounding box center [268, 67] width 461 height 92
click at [304, 158] on rect at bounding box center [293, 161] width 26 height 41
click at [269, 131] on input "d." at bounding box center [268, 129] width 0 height 3
radio input "true"
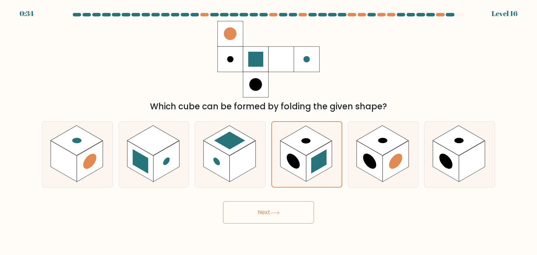
click at [289, 215] on button "Next" at bounding box center [268, 212] width 91 height 22
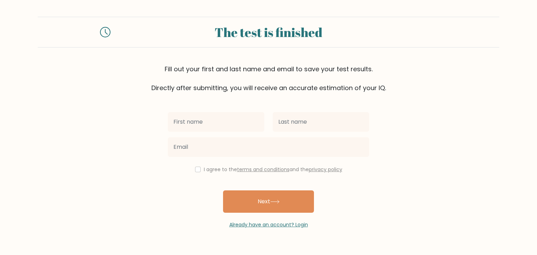
click at [186, 126] on input "text" at bounding box center [216, 122] width 96 height 20
type input "S"
type input "Aspirant"
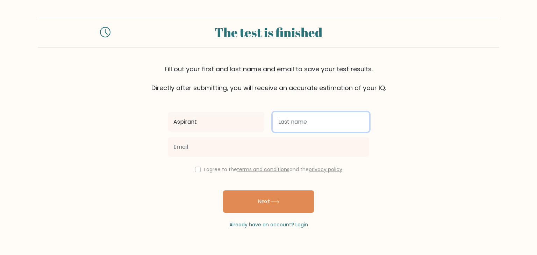
click at [320, 129] on input "text" at bounding box center [321, 122] width 96 height 20
type input "Dimer"
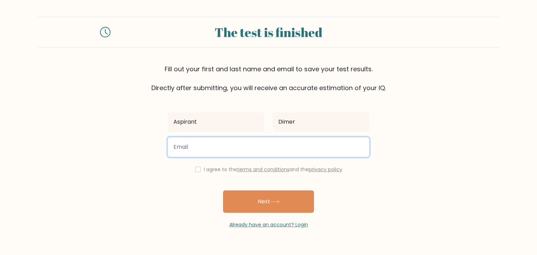
click at [268, 147] on input "email" at bounding box center [268, 147] width 201 height 20
type input "r"
type input "[EMAIL_ADDRESS][DOMAIN_NAME]"
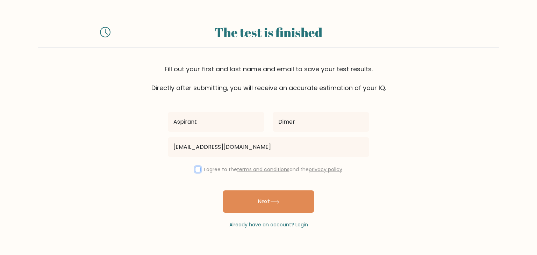
click at [195, 169] on input "checkbox" at bounding box center [198, 170] width 6 height 6
checkbox input "true"
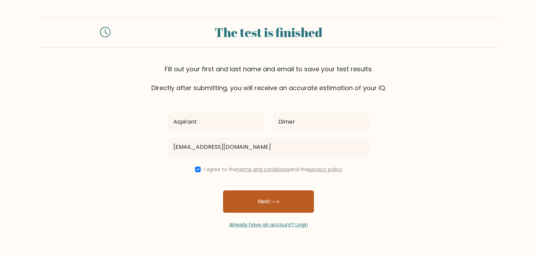
click at [250, 195] on button "Next" at bounding box center [268, 201] width 91 height 22
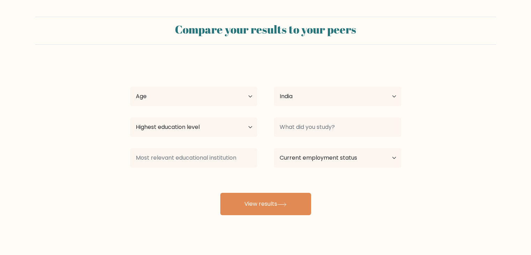
select select "IN"
click at [223, 100] on select "Age Under 18 years old 18-24 years old 25-34 years old 35-44 years old 45-54 ye…" at bounding box center [193, 97] width 127 height 20
select select "min_18"
click at [130, 87] on select "Age Under 18 years old 18-24 years old 25-34 years old 35-44 years old 45-54 ye…" at bounding box center [193, 97] width 127 height 20
click at [224, 128] on select "Highest education level No schooling Primary Lower Secondary Upper Secondary Oc…" at bounding box center [193, 127] width 127 height 20
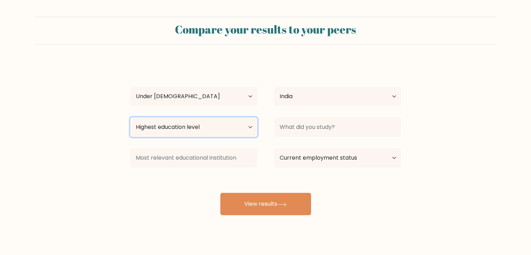
select select "upper_secondary"
click at [130, 117] on select "Highest education level No schooling Primary Lower Secondary Upper Secondary Oc…" at bounding box center [193, 127] width 127 height 20
click at [247, 128] on select "Highest education level No schooling Primary Lower Secondary Upper Secondary Oc…" at bounding box center [193, 127] width 127 height 20
click at [246, 128] on select "Highest education level No schooling Primary Lower Secondary Upper Secondary Oc…" at bounding box center [193, 127] width 127 height 20
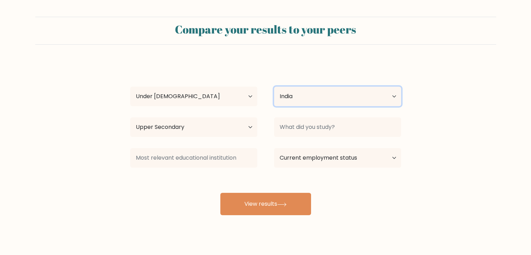
click at [308, 95] on select "Country Afghanistan Albania Algeria American Samoa Andorra Angola Anguilla Anta…" at bounding box center [337, 97] width 127 height 20
click at [334, 90] on select "Country Afghanistan Albania Algeria American Samoa Andorra Angola Anguilla Anta…" at bounding box center [337, 97] width 127 height 20
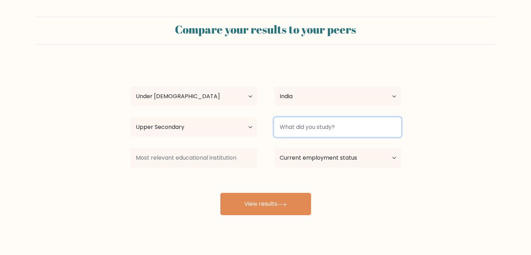
click at [326, 130] on input at bounding box center [337, 127] width 127 height 20
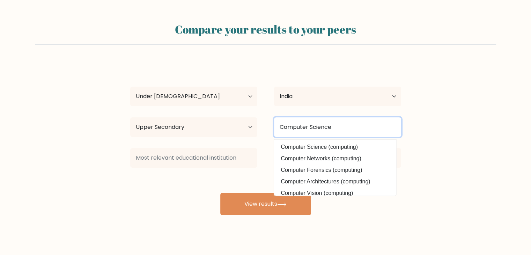
type input "Computer Science"
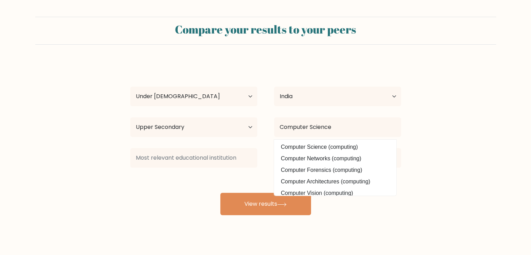
click at [456, 130] on form "Compare your results to your peers Aspirant Dimer Age Under 18 years old 18-24 …" at bounding box center [265, 116] width 531 height 198
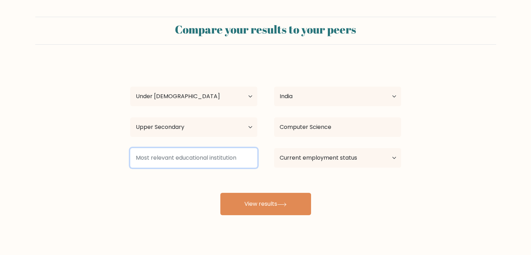
click at [181, 154] on input at bounding box center [193, 158] width 127 height 20
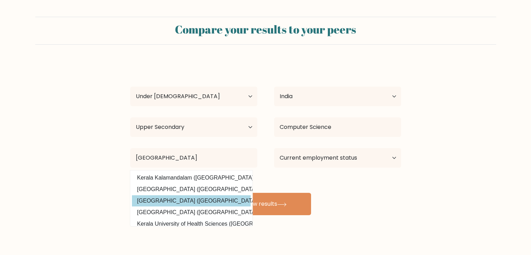
click at [192, 202] on option "University of Kerala (India)" at bounding box center [191, 200] width 119 height 11
type input "[GEOGRAPHIC_DATA]"
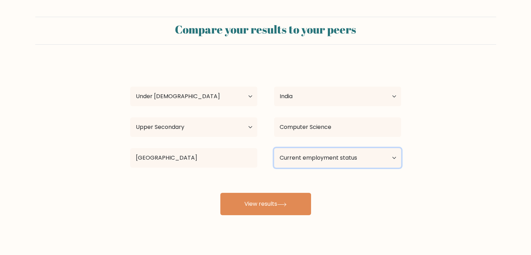
click at [323, 163] on select "Current employment status Employed Student Retired Other / prefer not to answer" at bounding box center [337, 158] width 127 height 20
select select "student"
click at [274, 148] on select "Current employment status Employed Student Retired Other / prefer not to answer" at bounding box center [337, 158] width 127 height 20
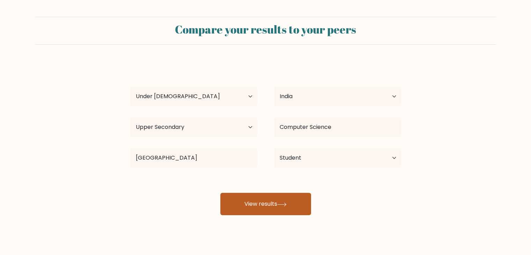
click at [284, 202] on button "View results" at bounding box center [265, 204] width 91 height 22
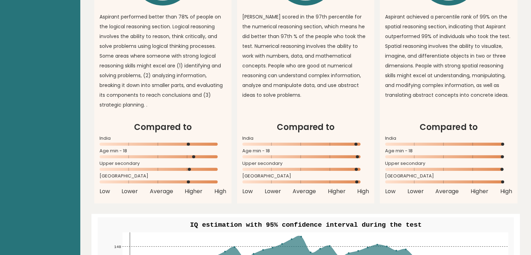
scroll to position [629, 0]
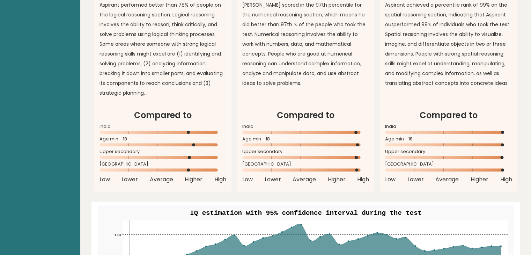
drag, startPoint x: 313, startPoint y: 103, endPoint x: 369, endPoint y: 155, distance: 76.4
click at [369, 155] on div "Logical Reasoning Overall 78% \ Aspirant performed better than 78% of people on…" at bounding box center [305, 40] width 423 height 304
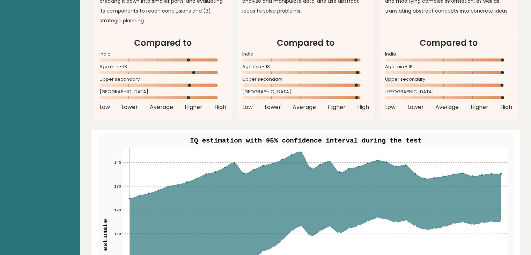
scroll to position [664, 0]
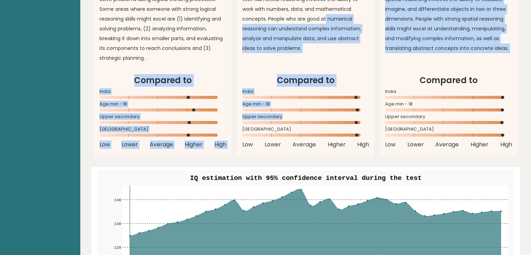
drag, startPoint x: 315, startPoint y: 21, endPoint x: 346, endPoint y: 116, distance: 99.9
click at [346, 116] on div "Logical Reasoning Overall 78% \ Aspirant performed better than 78% of people on…" at bounding box center [305, 5] width 423 height 304
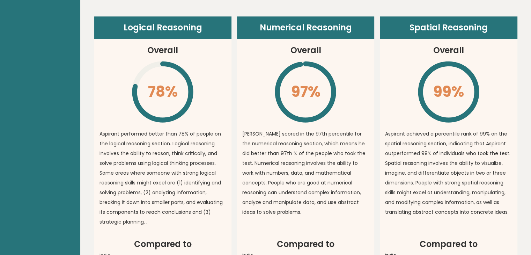
scroll to position [489, 0]
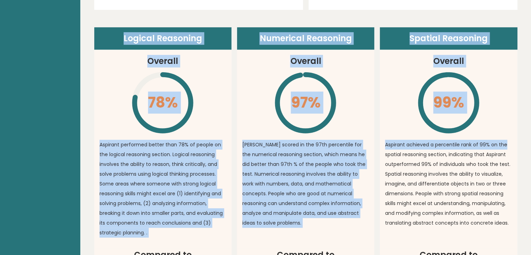
drag, startPoint x: 105, startPoint y: 16, endPoint x: 519, endPoint y: 132, distance: 430.0
click at [296, 74] on icon at bounding box center [306, 102] width 56 height 56
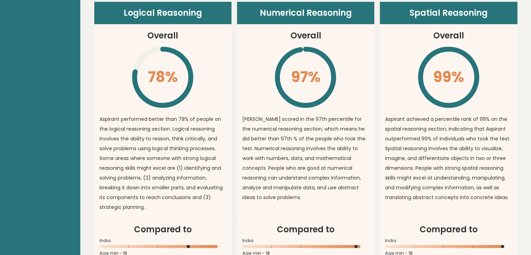
scroll to position [594, 0]
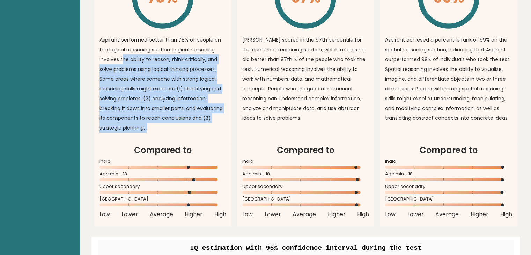
drag, startPoint x: 162, startPoint y: 93, endPoint x: 210, endPoint y: 136, distance: 63.9
click at [210, 139] on article "Logical Reasoning Overall 78% \ Aspirant performed better than 78% of people on…" at bounding box center [162, 33] width 137 height 222
click at [198, 87] on p "Aspirant performed better than 78% of people on the logical reasoning section. …" at bounding box center [163, 84] width 127 height 98
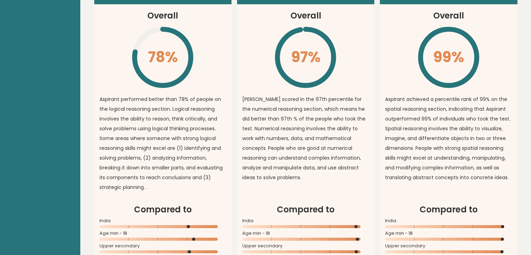
scroll to position [524, 0]
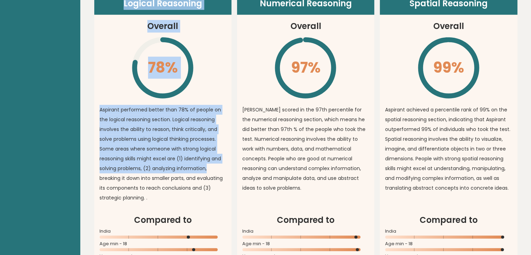
drag, startPoint x: 128, startPoint y: 32, endPoint x: 234, endPoint y: 175, distance: 178.5
click at [234, 175] on div "Logical Reasoning Overall 78% \ Aspirant performed better than 78% of people on…" at bounding box center [305, 144] width 423 height 304
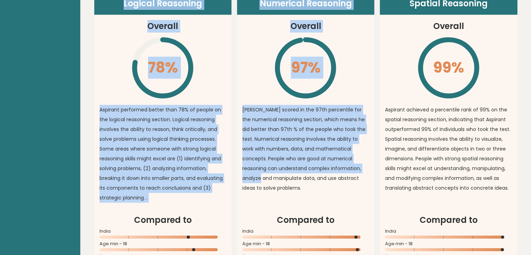
click at [206, 45] on article "Logical Reasoning Overall 78% \ Aspirant performed better than 78% of people on…" at bounding box center [162, 103] width 137 height 222
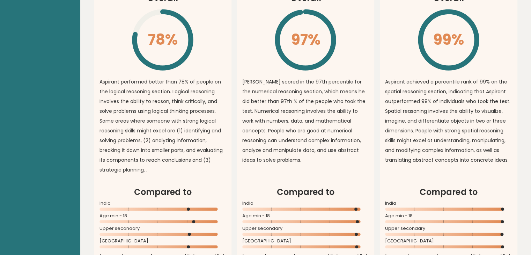
scroll to position [594, 0]
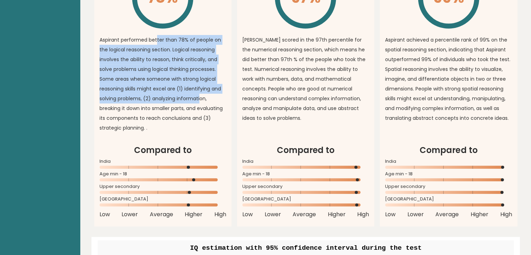
drag, startPoint x: 157, startPoint y: 35, endPoint x: 202, endPoint y: 93, distance: 73.4
click at [201, 95] on p "Aspirant performed better than 78% of people on the logical reasoning section. …" at bounding box center [163, 84] width 127 height 98
click at [205, 44] on p "Aspirant performed better than 78% of people on the logical reasoning section. …" at bounding box center [163, 84] width 127 height 98
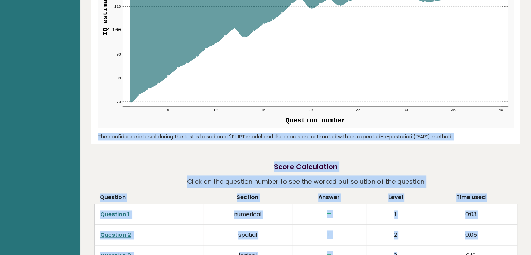
scroll to position [941, 0]
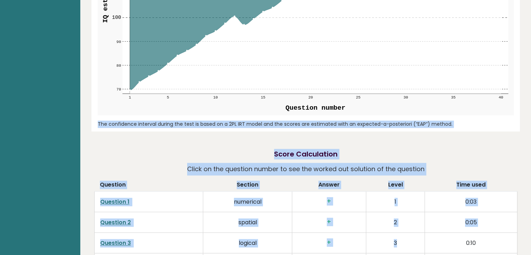
drag, startPoint x: 92, startPoint y: 25, endPoint x: 452, endPoint y: 127, distance: 374.4
click at [452, 127] on div "Date: [DATE] Test: Full 30 minute IQ test Download PDF Downloading... Downloadi…" at bounding box center [305, 86] width 451 height 2055
copy div "Download PDF Downloading... Downloading ✓ Your PDF is downloaded... AD Aspirant…"
